Goal: Find specific page/section: Find specific page/section

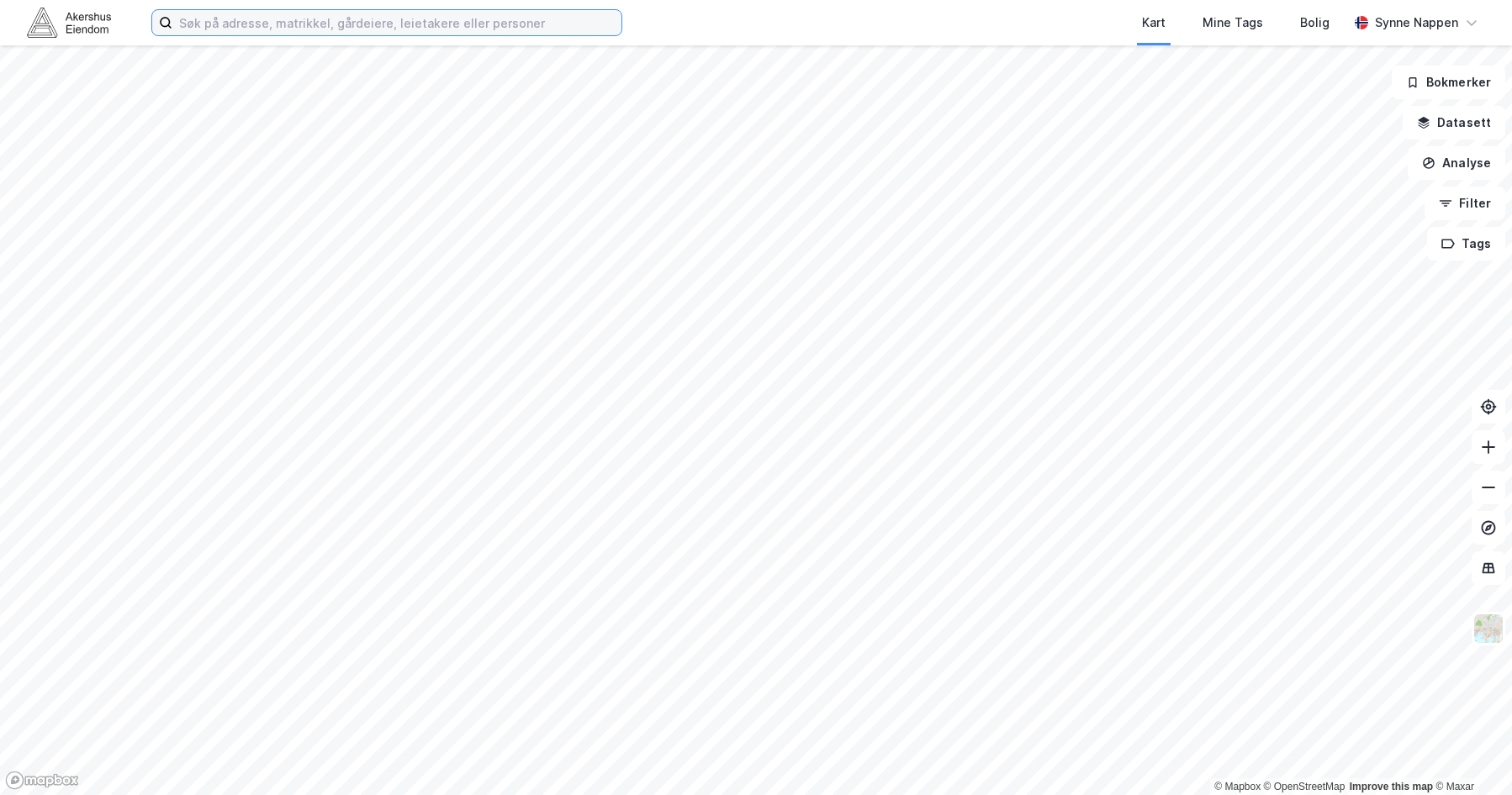
click at [310, 10] on input at bounding box center [396, 23] width 449 height 25
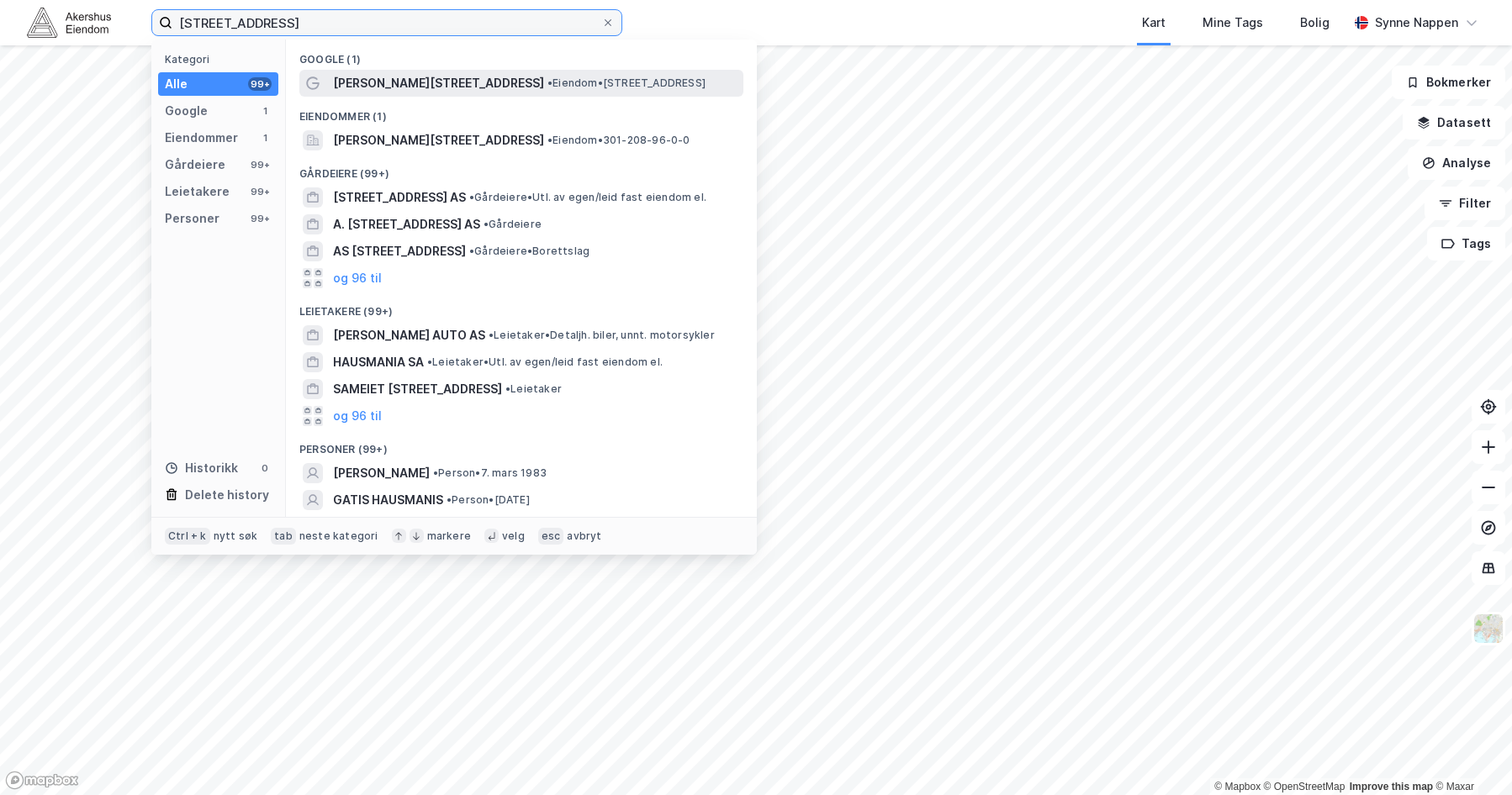
type input "[STREET_ADDRESS]"
click at [412, 85] on span "[PERSON_NAME][STREET_ADDRESS]" at bounding box center [438, 83] width 211 height 20
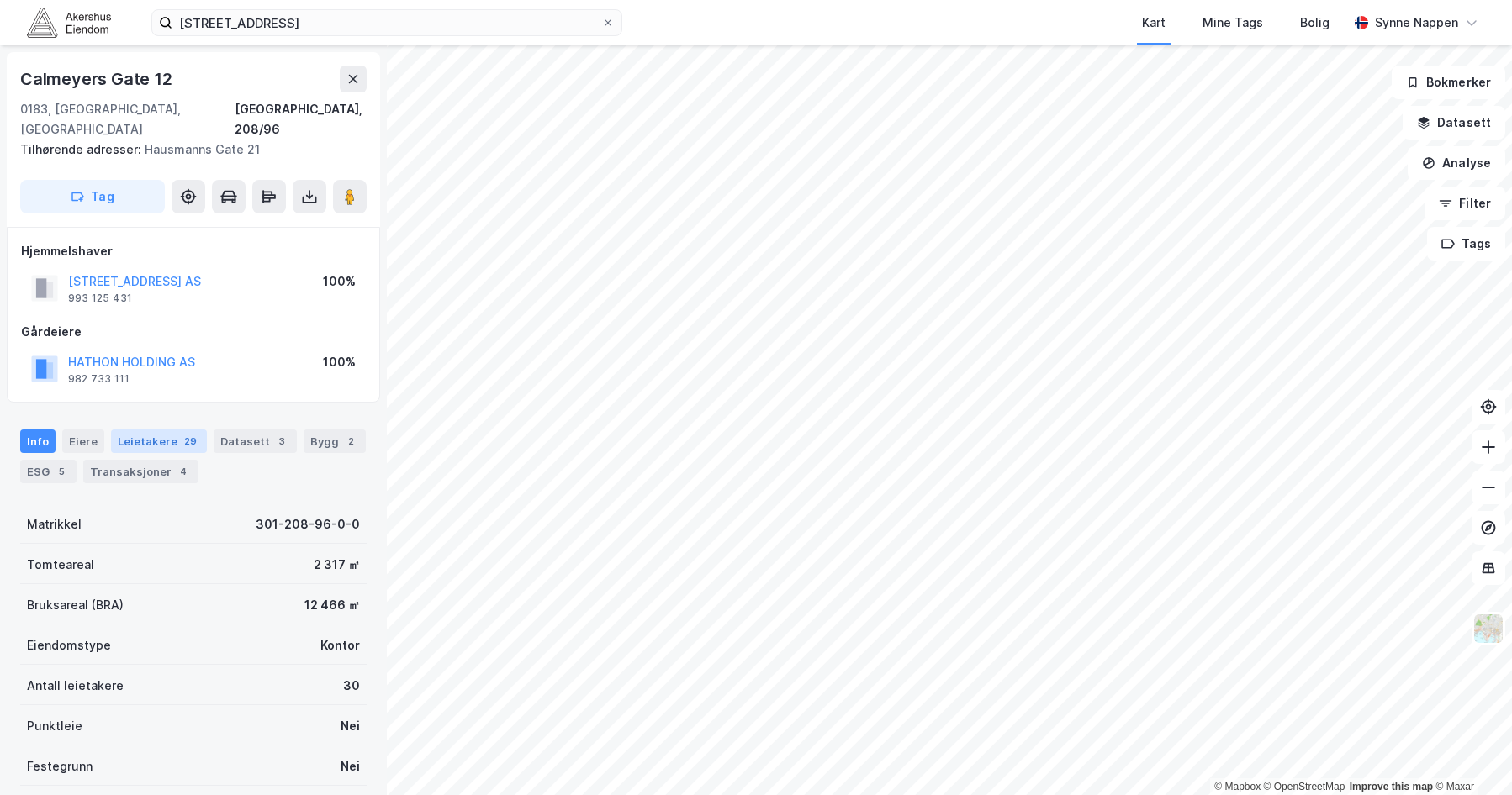
click at [169, 430] on div "Leietakere 29" at bounding box center [159, 441] width 96 height 24
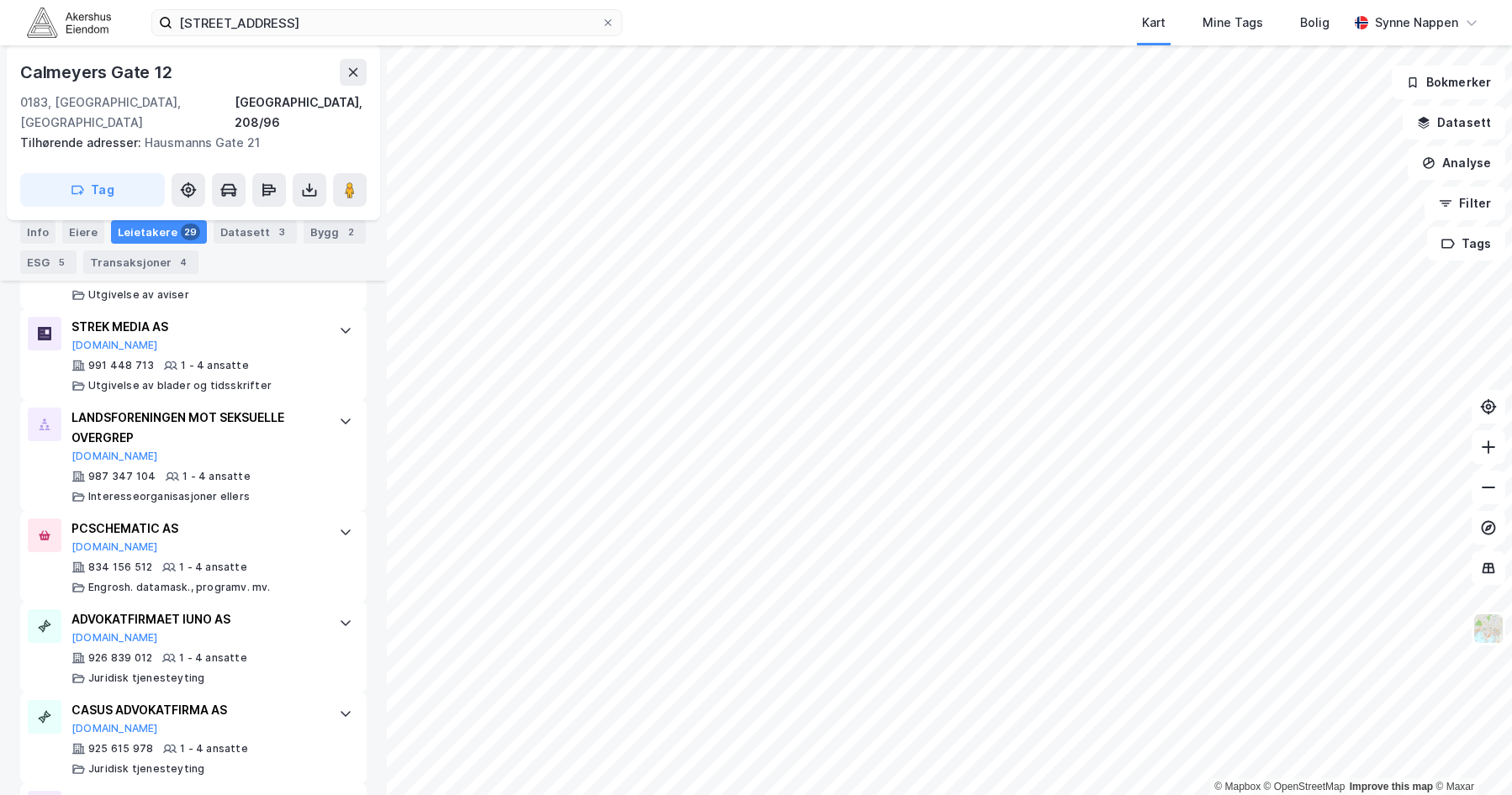
scroll to position [2685, 0]
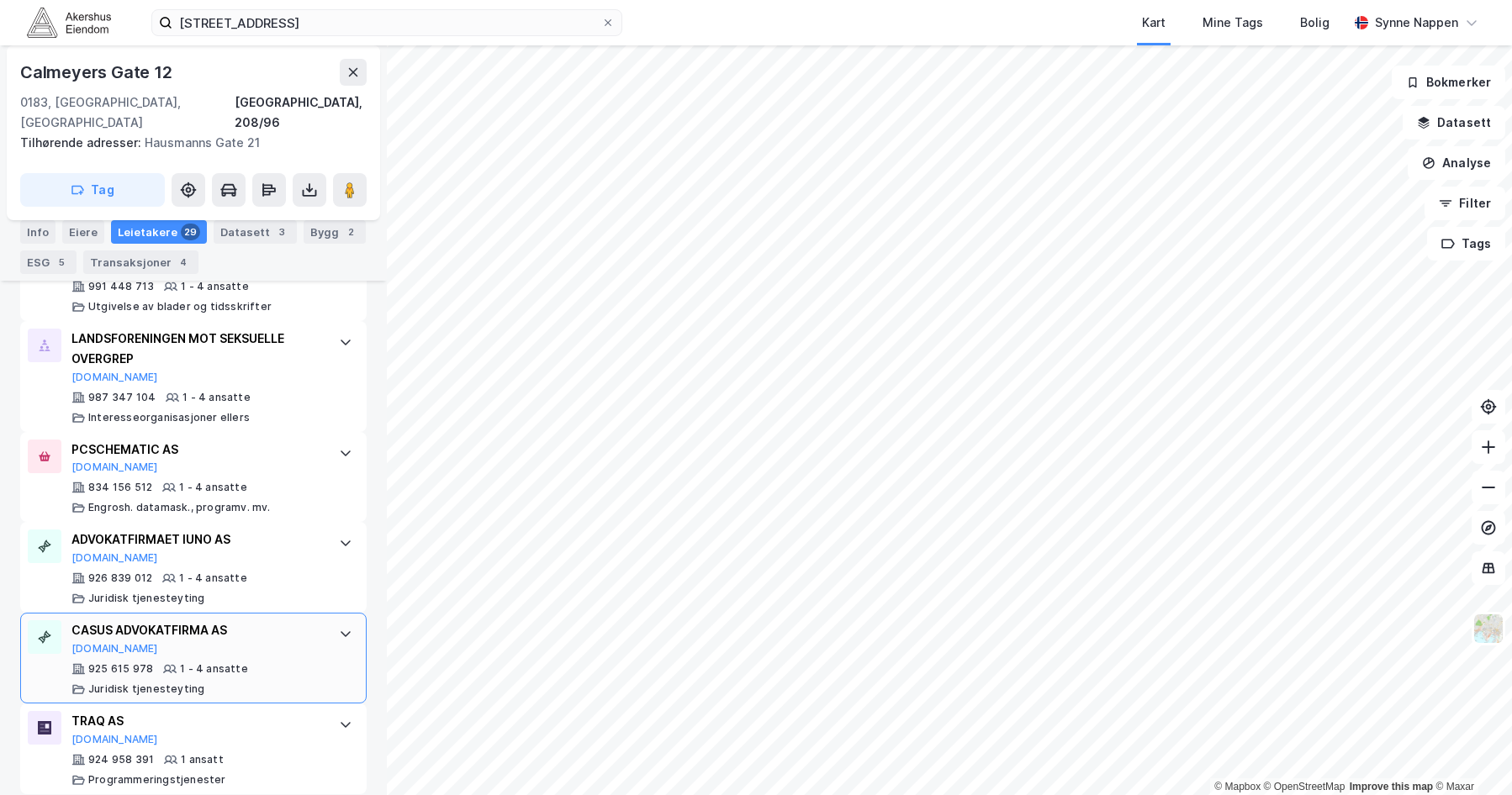
click at [223, 630] on div "CASUS ADVOKATFIRMA AS [DOMAIN_NAME]" at bounding box center [197, 637] width 250 height 35
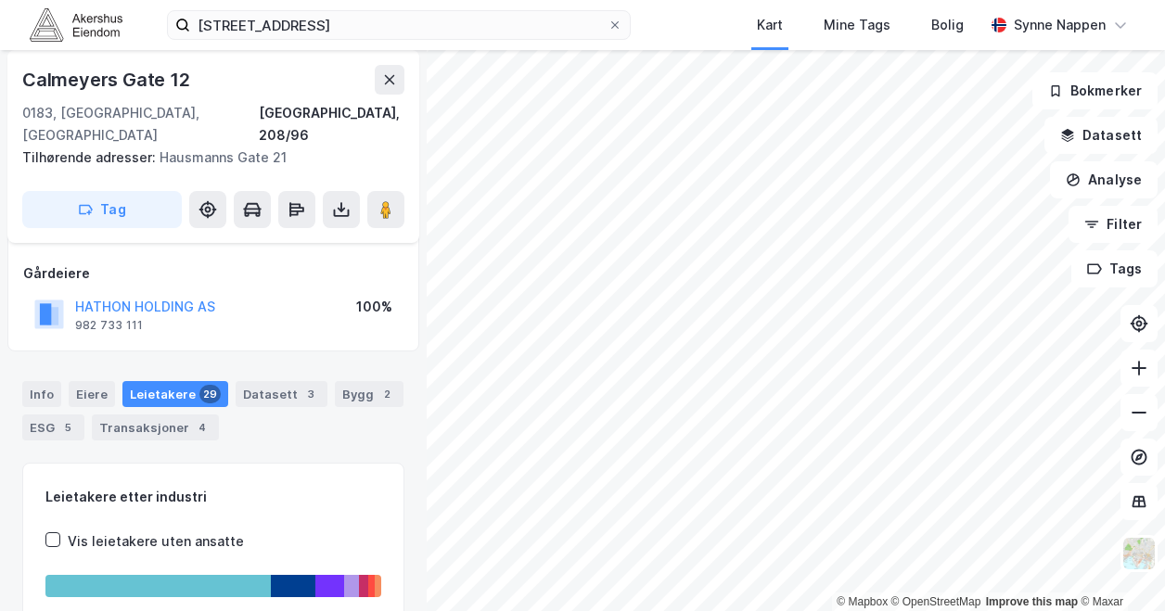
scroll to position [93, 0]
